Goal: Task Accomplishment & Management: Use online tool/utility

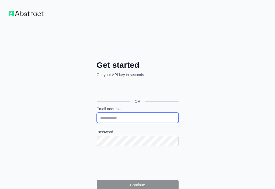
click at [97, 113] on input "Email address" at bounding box center [138, 118] width 82 height 10
paste input "**********"
type input "**********"
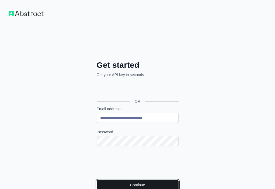
click at [97, 180] on button "Continue" at bounding box center [138, 185] width 82 height 10
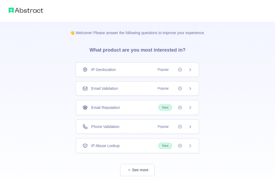
click at [128, 87] on div "Email Validation Popular" at bounding box center [137, 88] width 110 height 5
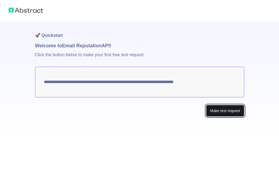
click at [216, 109] on button "Make test request" at bounding box center [225, 111] width 38 height 12
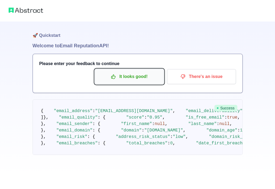
click at [140, 78] on p "It looks good!" at bounding box center [129, 76] width 61 height 9
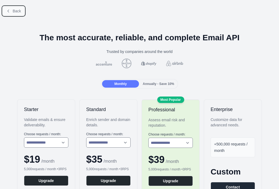
click at [17, 12] on span "Back" at bounding box center [17, 11] width 8 height 4
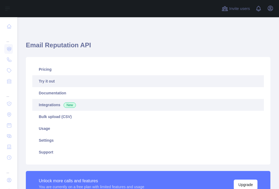
scroll to position [108, 0]
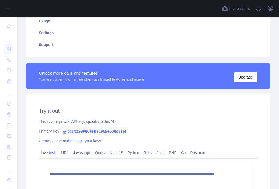
click at [113, 130] on span "502722ee809c44489b20de9cc6b3791d" at bounding box center [94, 132] width 68 height 8
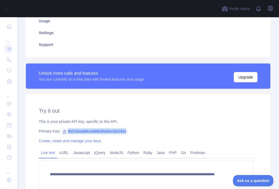
scroll to position [0, 0]
copy span "502722ee809c44489b20de9cc6b3791d"
